Goal: Information Seeking & Learning: Learn about a topic

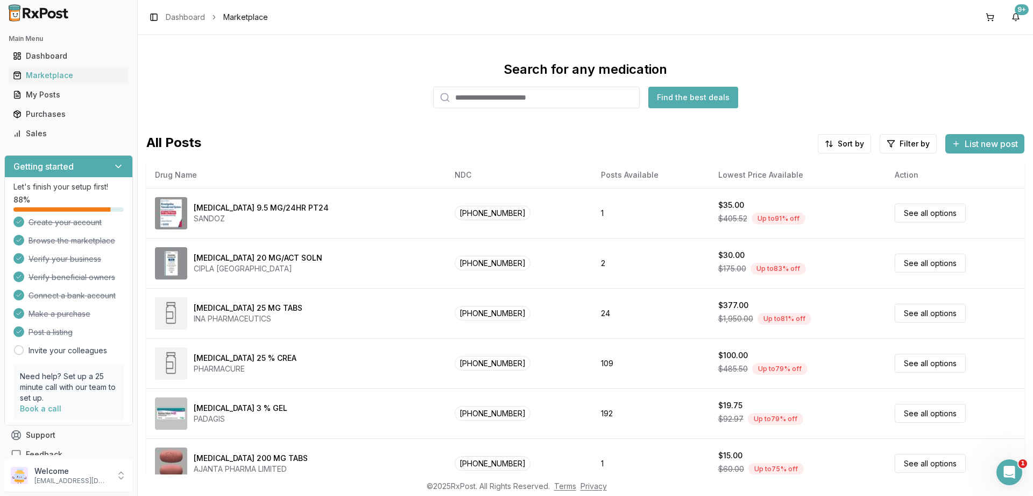
click at [537, 93] on input "search" at bounding box center [536, 98] width 207 height 22
paste input "**********"
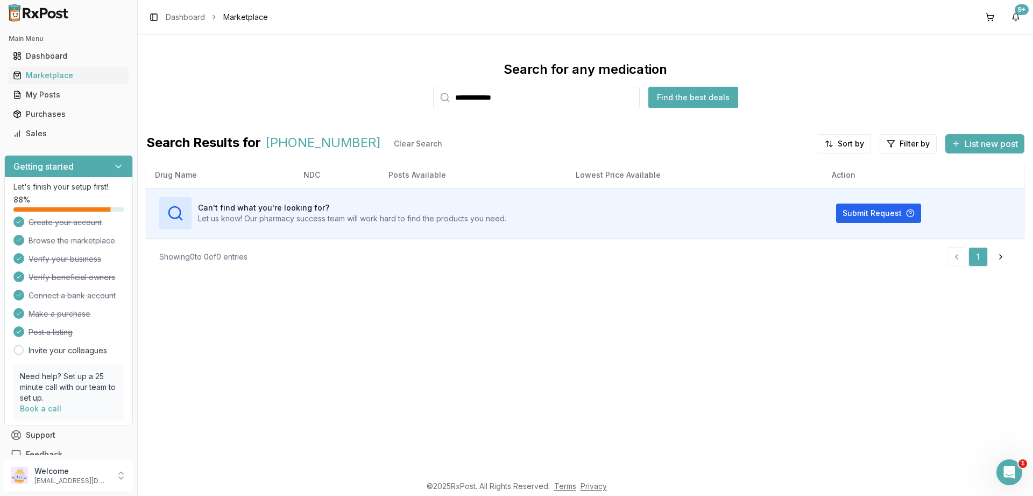
type input "**********"
click at [52, 76] on div "Marketplace" at bounding box center [68, 75] width 111 height 11
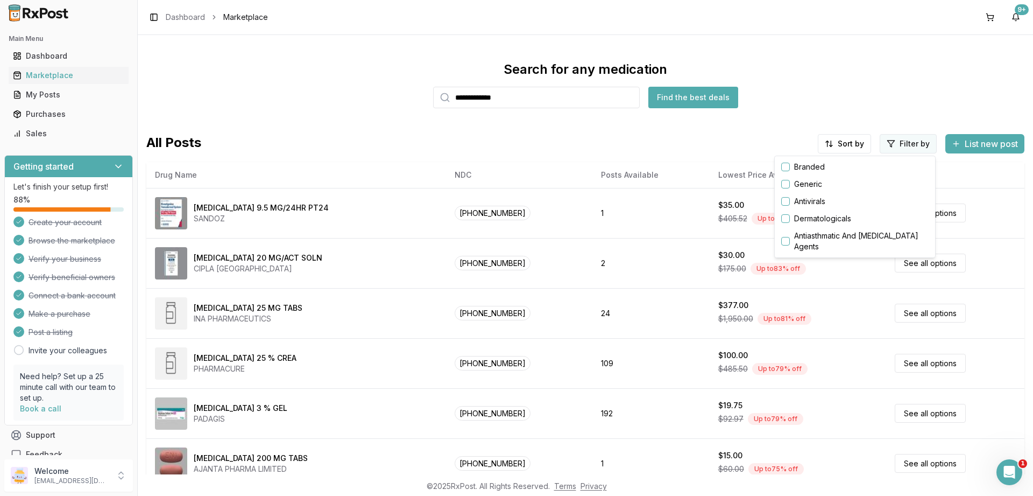
click at [898, 140] on html "**********" at bounding box center [516, 248] width 1033 height 496
click at [790, 165] on button "button" at bounding box center [786, 167] width 9 height 9
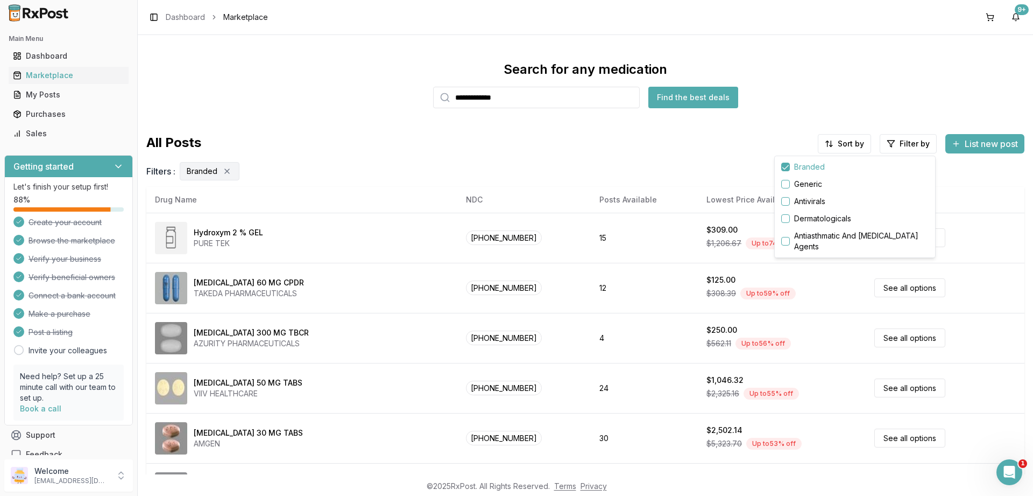
click at [841, 145] on html "**********" at bounding box center [516, 248] width 1033 height 496
click at [838, 146] on html "**********" at bounding box center [516, 248] width 1033 height 496
click at [785, 169] on div "Drug Name" at bounding box center [817, 166] width 102 height 17
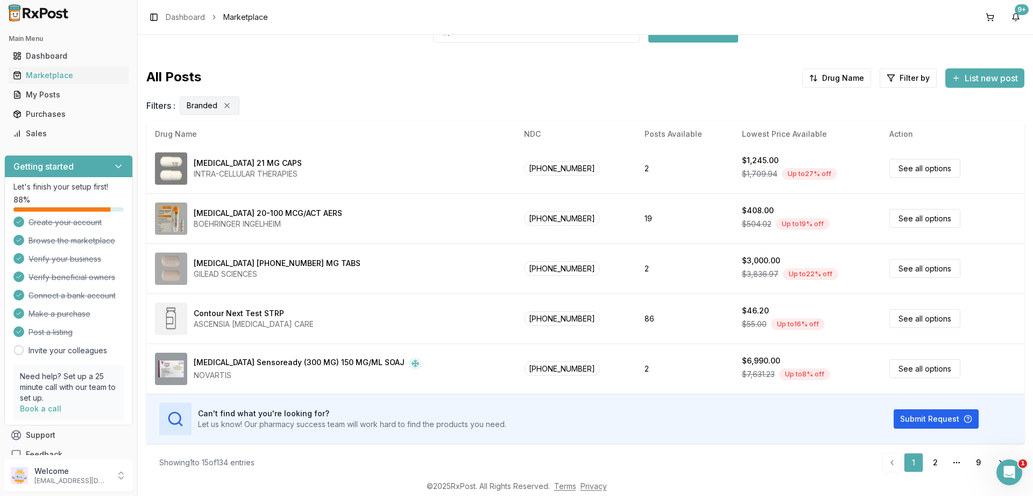
scroll to position [72, 0]
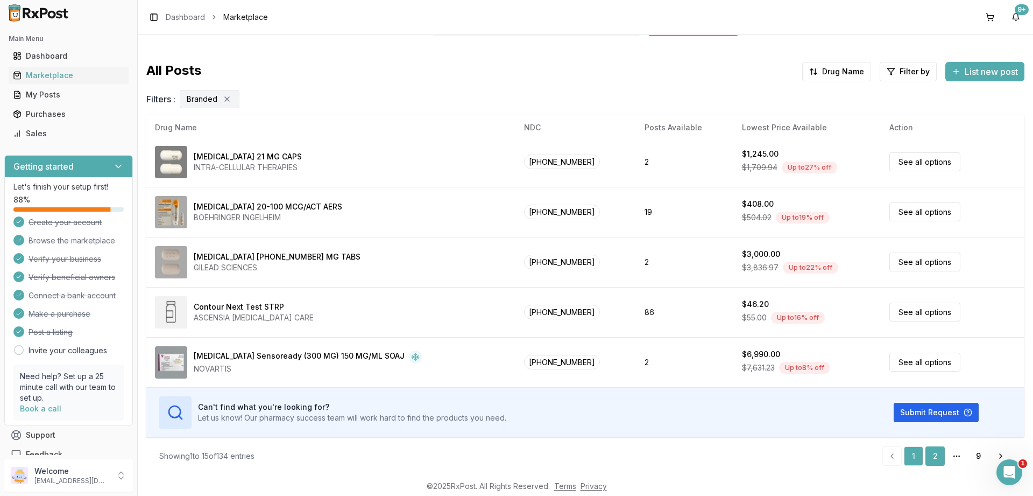
click at [938, 451] on link "2" at bounding box center [935, 455] width 19 height 19
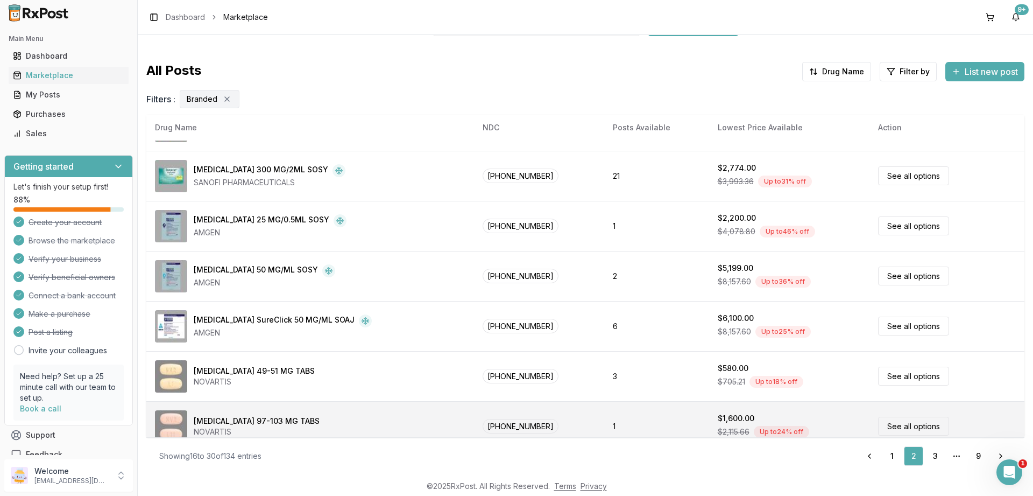
scroll to position [504, 0]
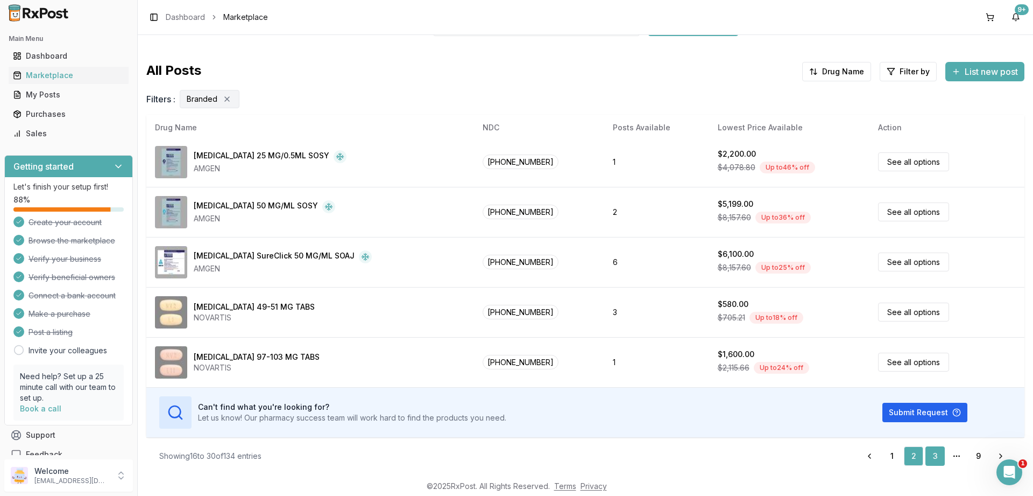
click at [937, 451] on link "3" at bounding box center [935, 455] width 19 height 19
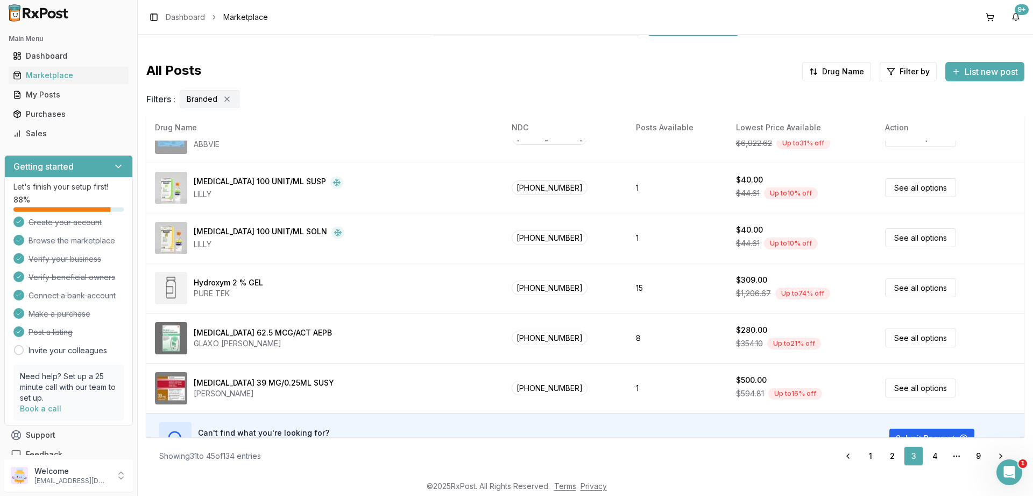
scroll to position [504, 0]
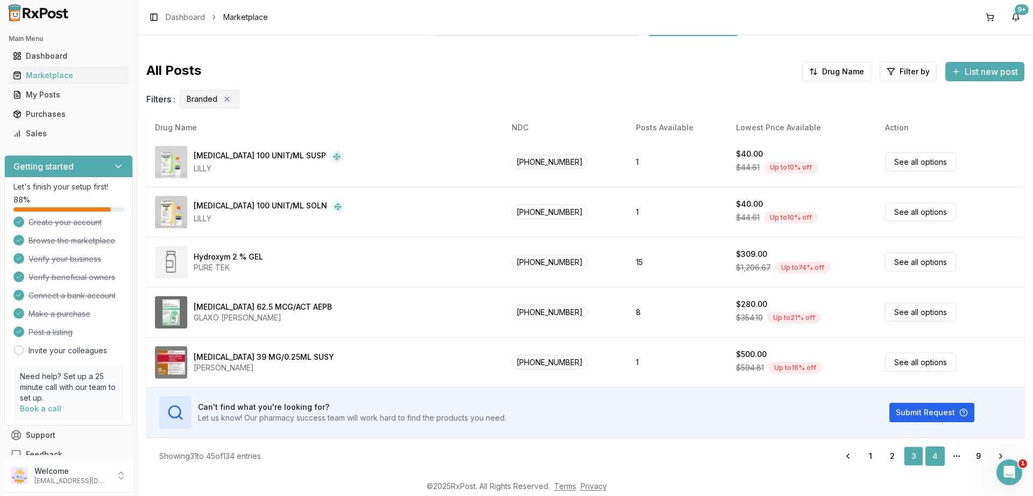
click at [932, 456] on link "4" at bounding box center [935, 455] width 19 height 19
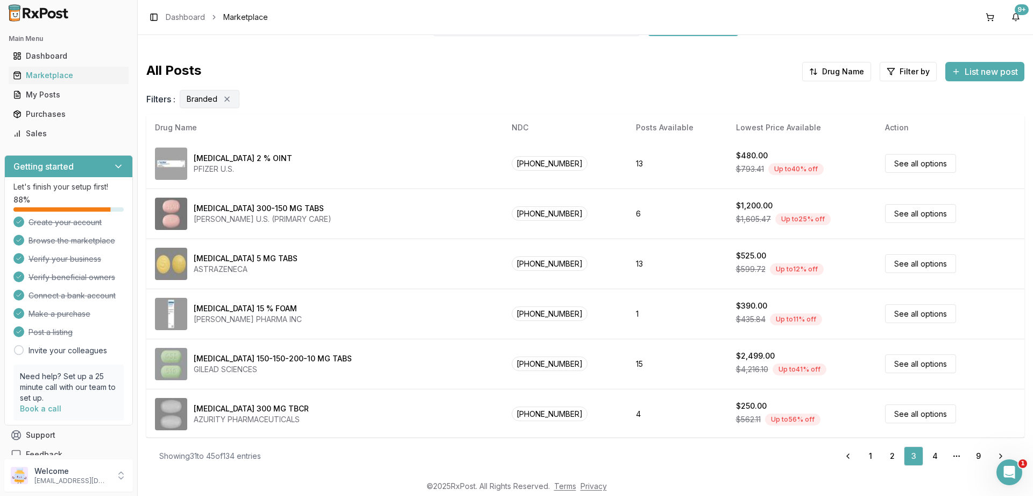
scroll to position [0, 0]
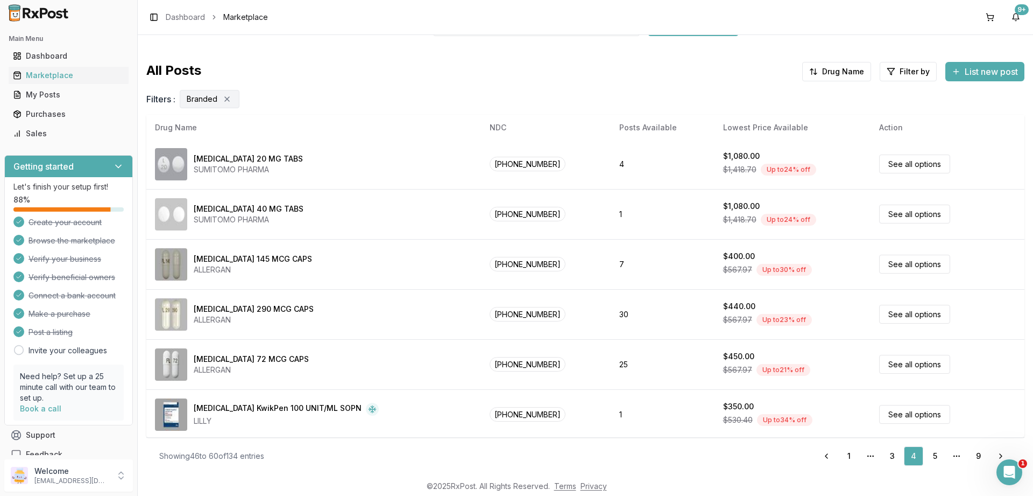
scroll to position [504, 0]
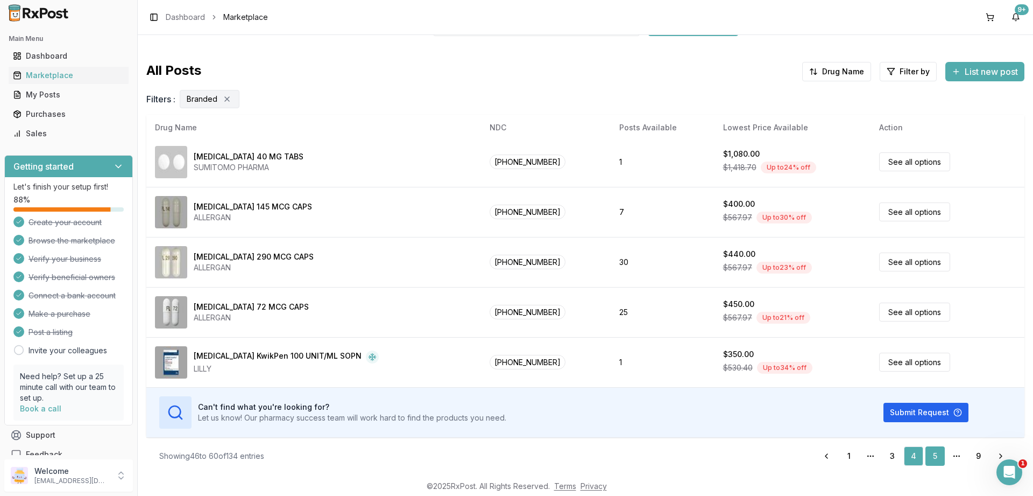
click at [931, 455] on link "5" at bounding box center [935, 455] width 19 height 19
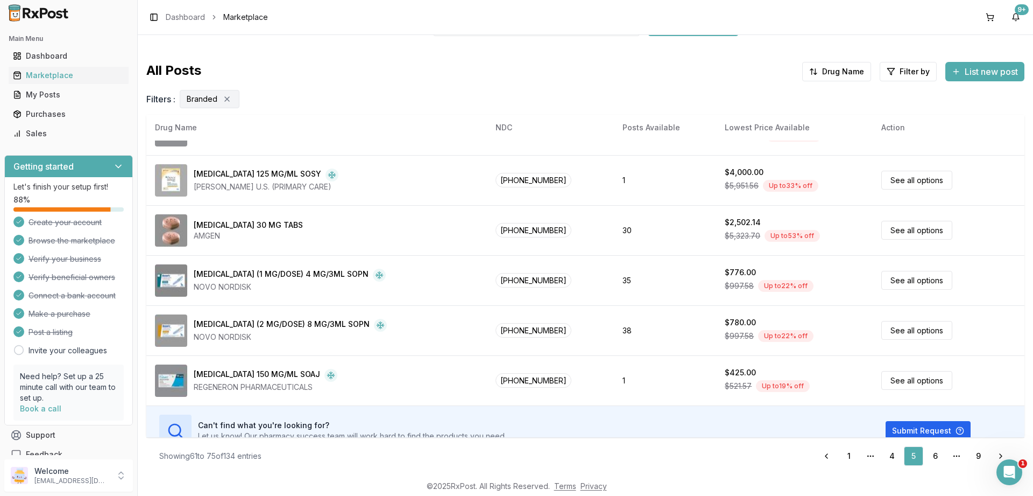
scroll to position [504, 0]
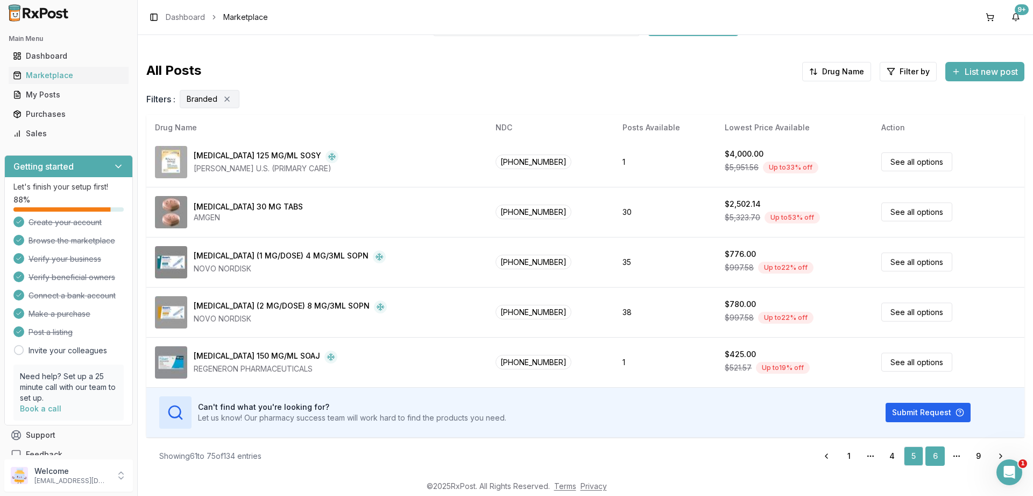
click at [939, 458] on link "6" at bounding box center [935, 455] width 19 height 19
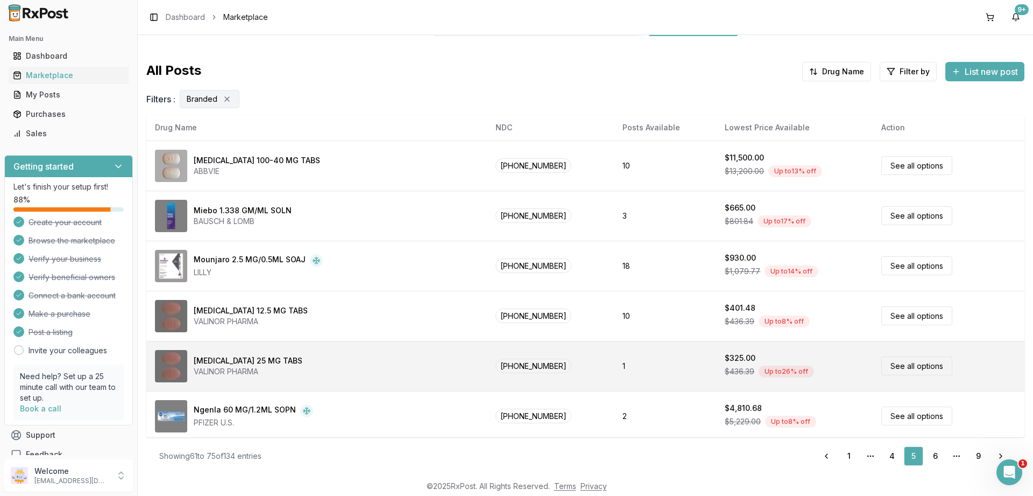
scroll to position [0, 0]
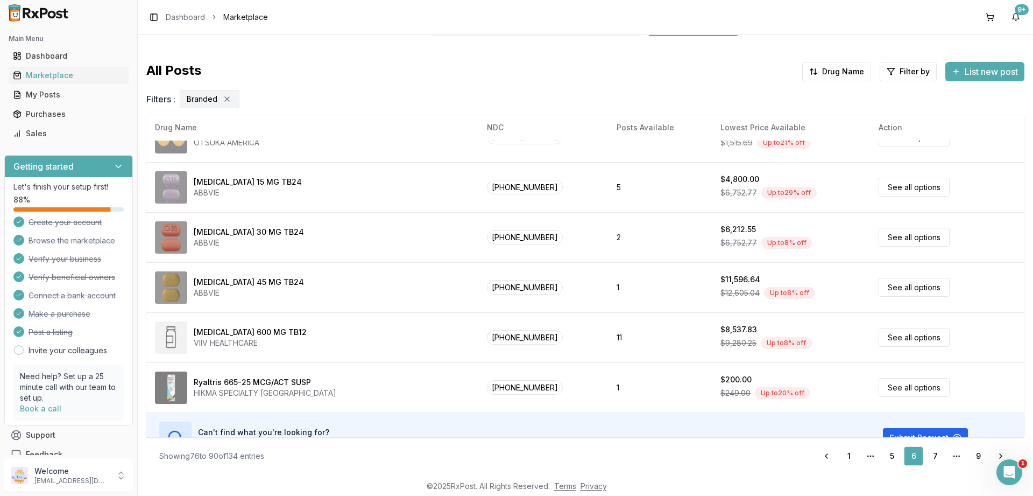
scroll to position [504, 0]
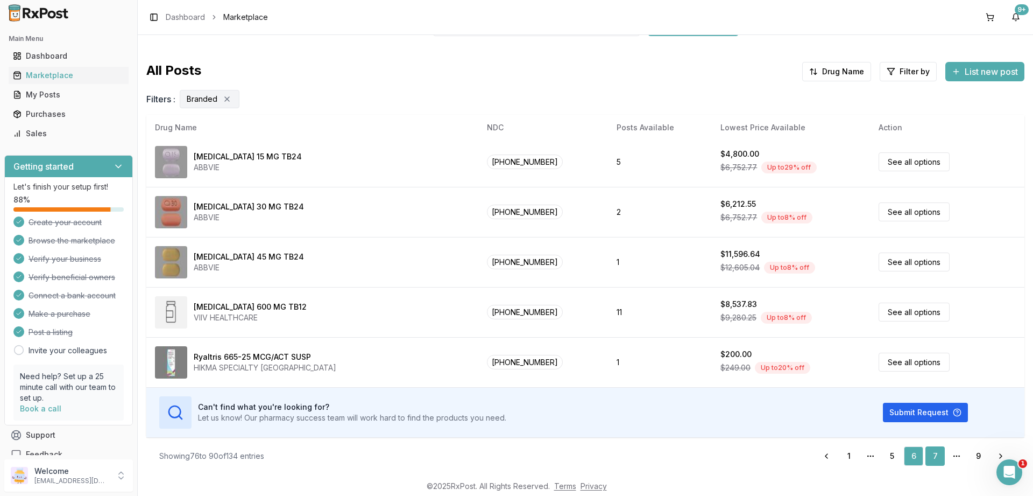
click at [936, 455] on link "7" at bounding box center [935, 455] width 19 height 19
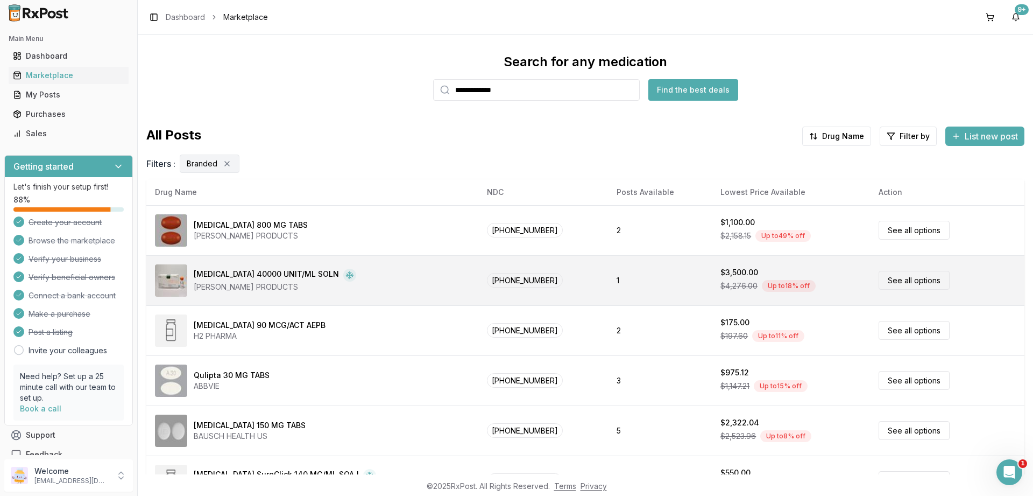
scroll to position [0, 0]
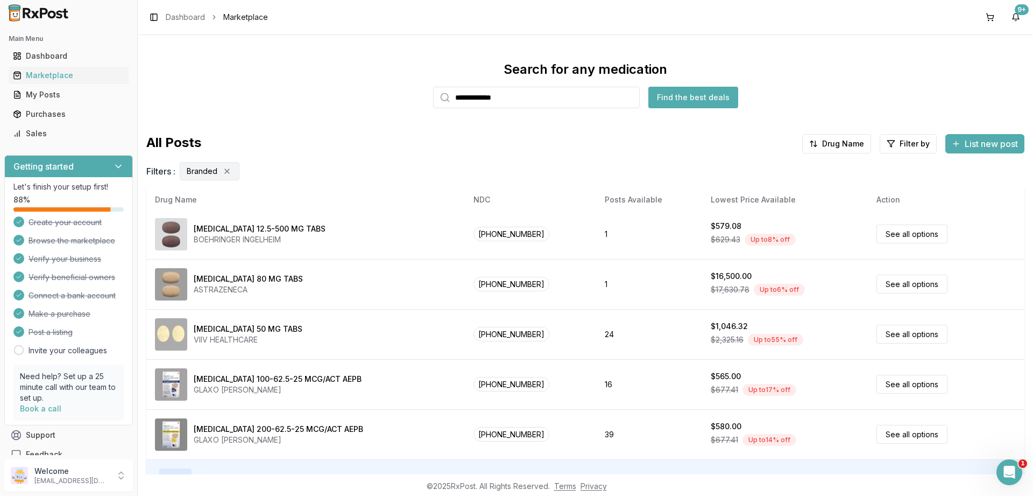
scroll to position [72, 0]
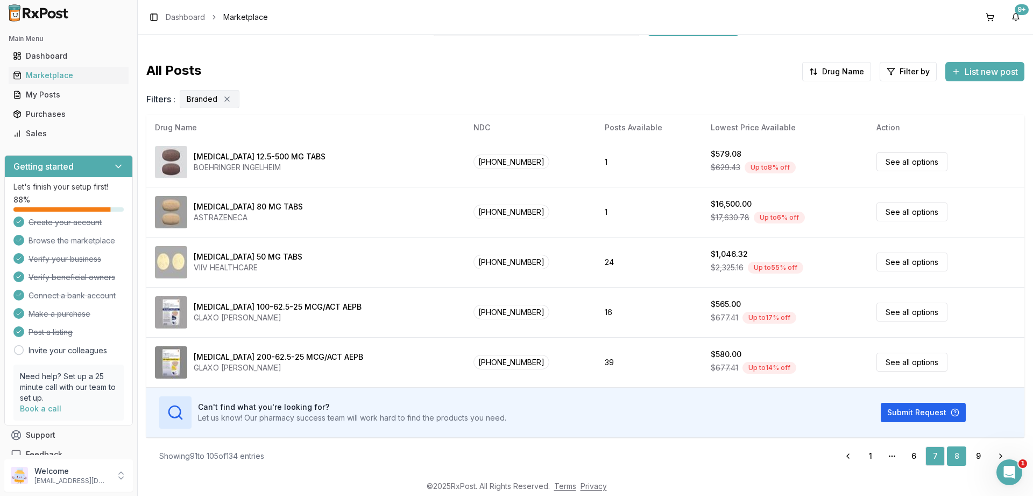
click at [955, 454] on link "8" at bounding box center [956, 455] width 19 height 19
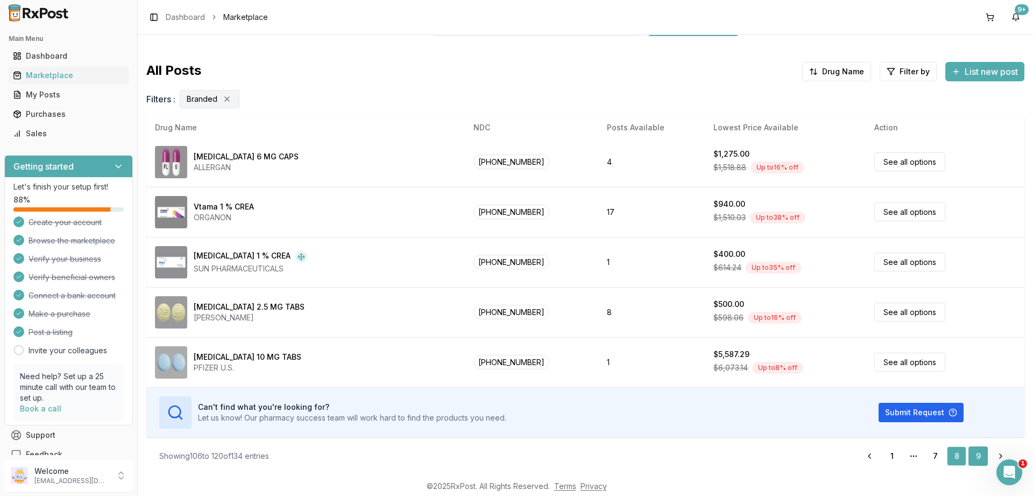
click at [976, 454] on link "9" at bounding box center [978, 455] width 19 height 19
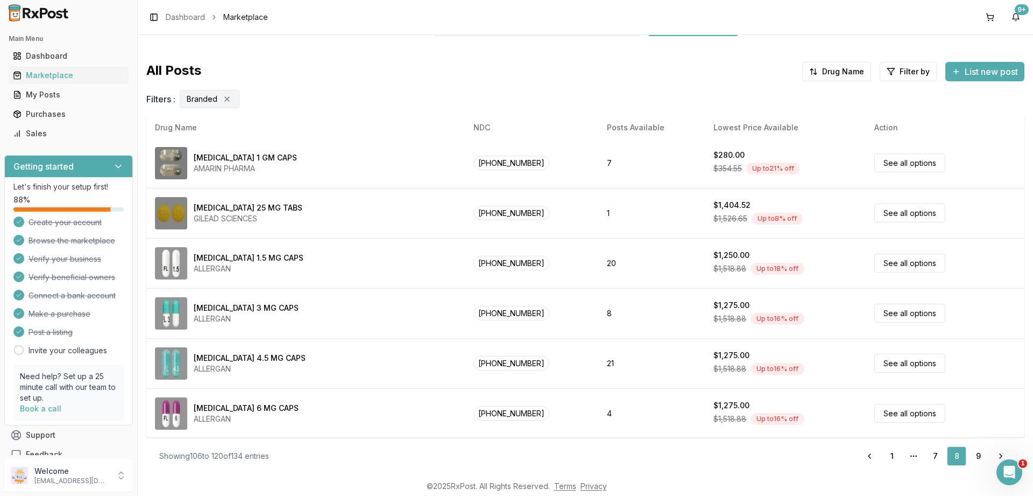
scroll to position [52, 0]
